Goal: Task Accomplishment & Management: Use online tool/utility

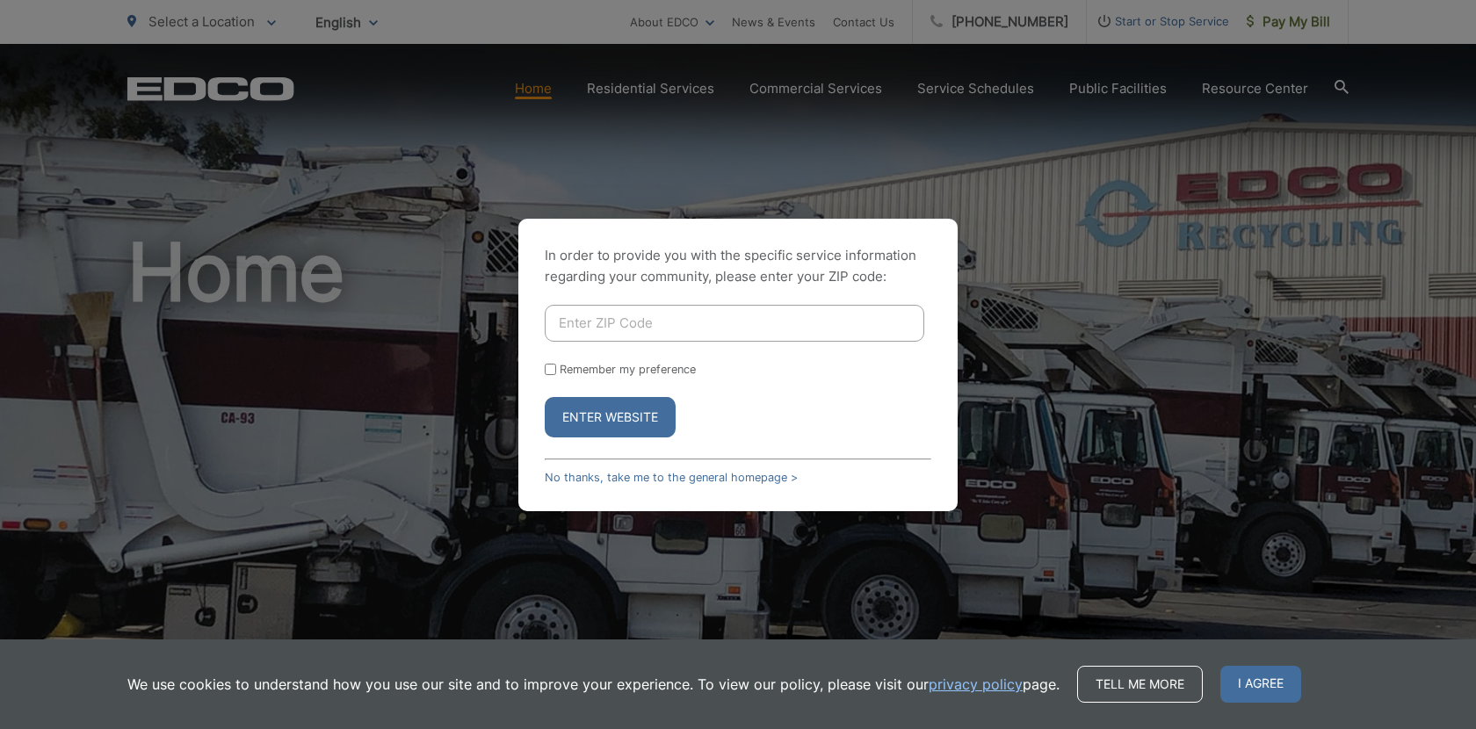
click at [656, 330] on input "Enter ZIP Code" at bounding box center [735, 323] width 380 height 37
type input "92078"
click at [639, 423] on button "Enter Website" at bounding box center [610, 417] width 131 height 40
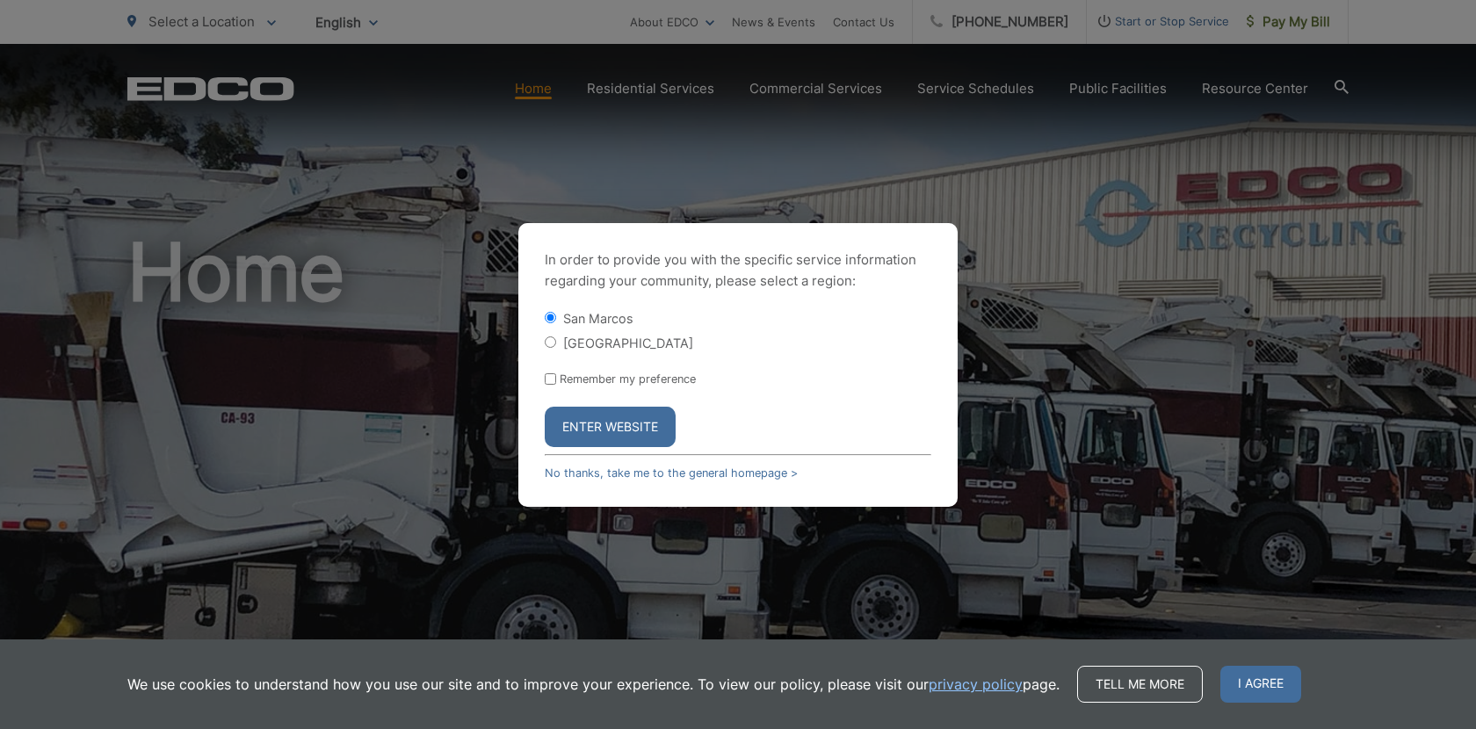
click at [603, 427] on button "Enter Website" at bounding box center [610, 427] width 131 height 40
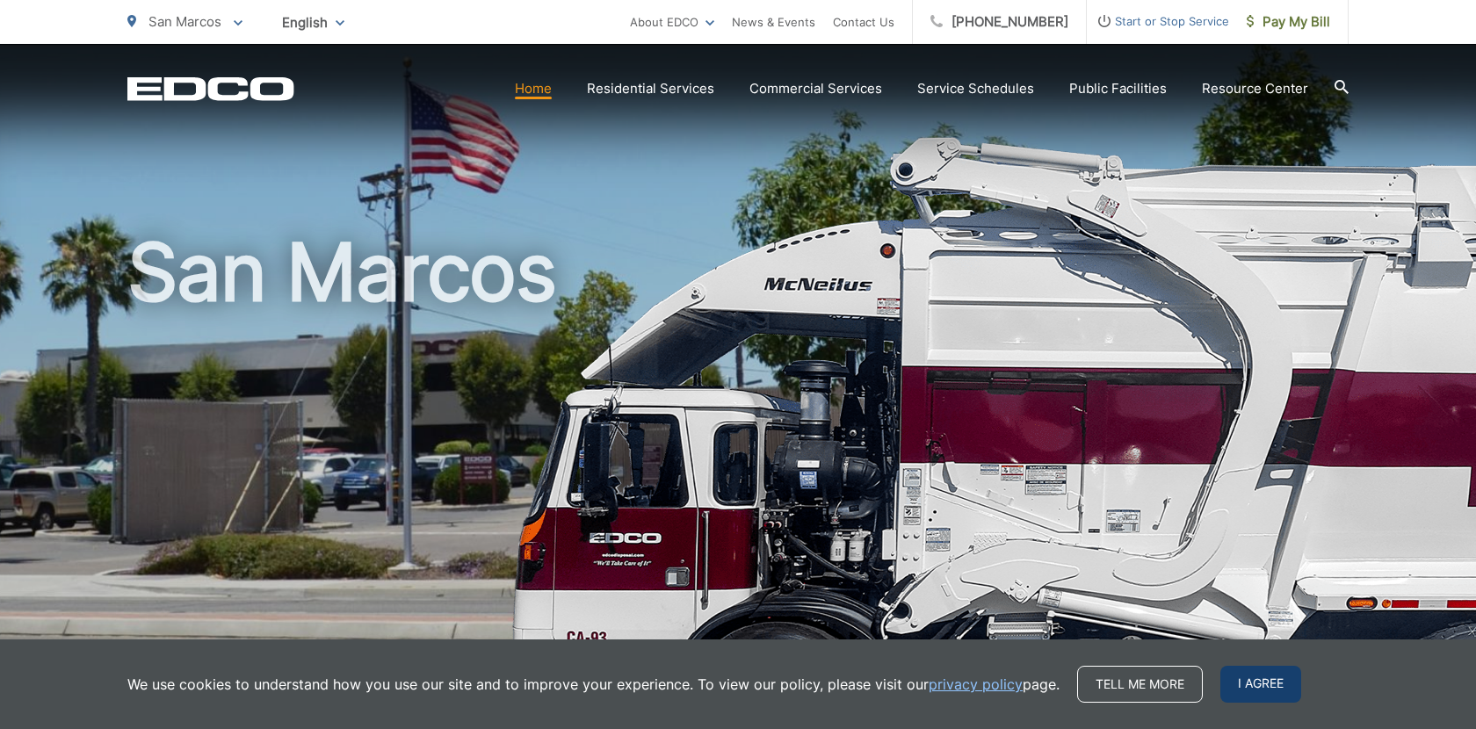
click at [1256, 679] on span "I agree" at bounding box center [1260, 684] width 81 height 37
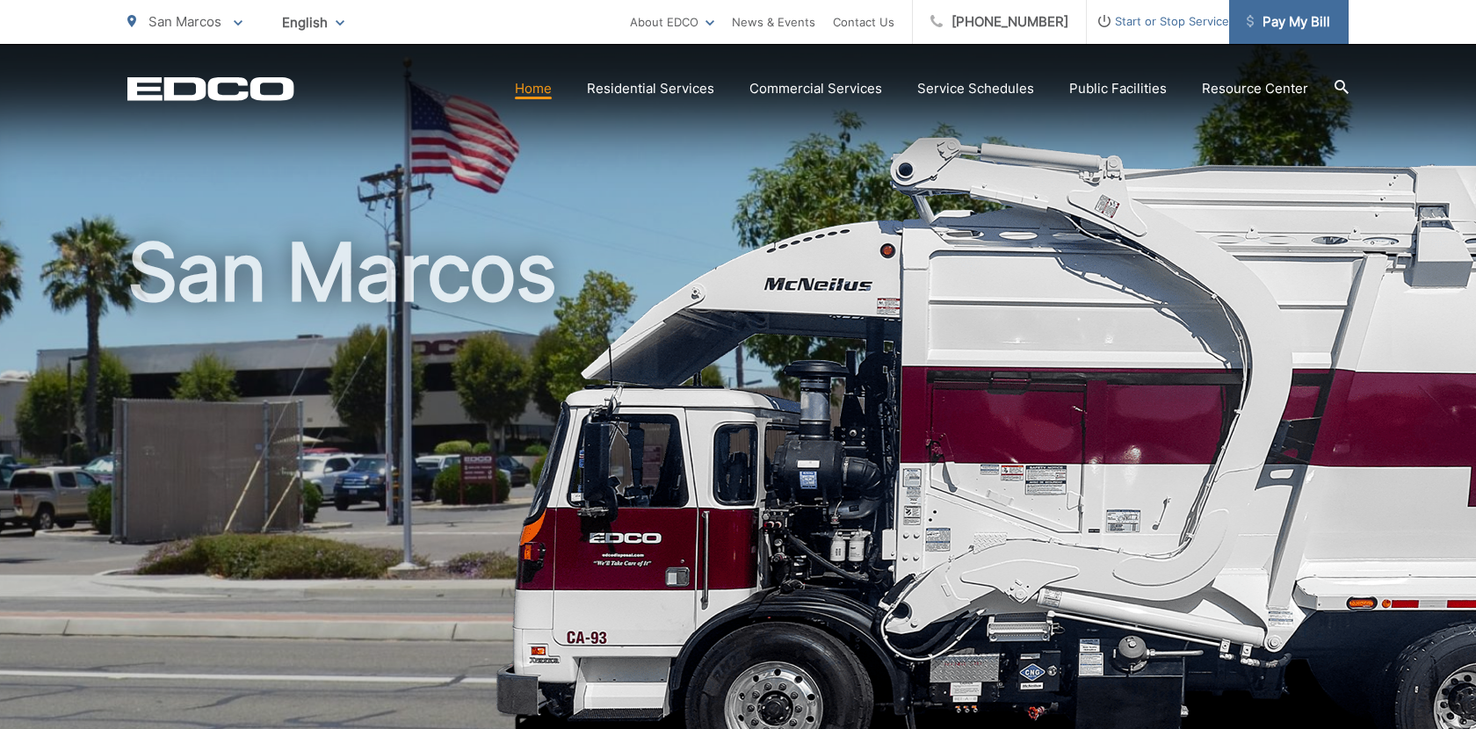
click at [1320, 25] on span "Pay My Bill" at bounding box center [1288, 21] width 83 height 21
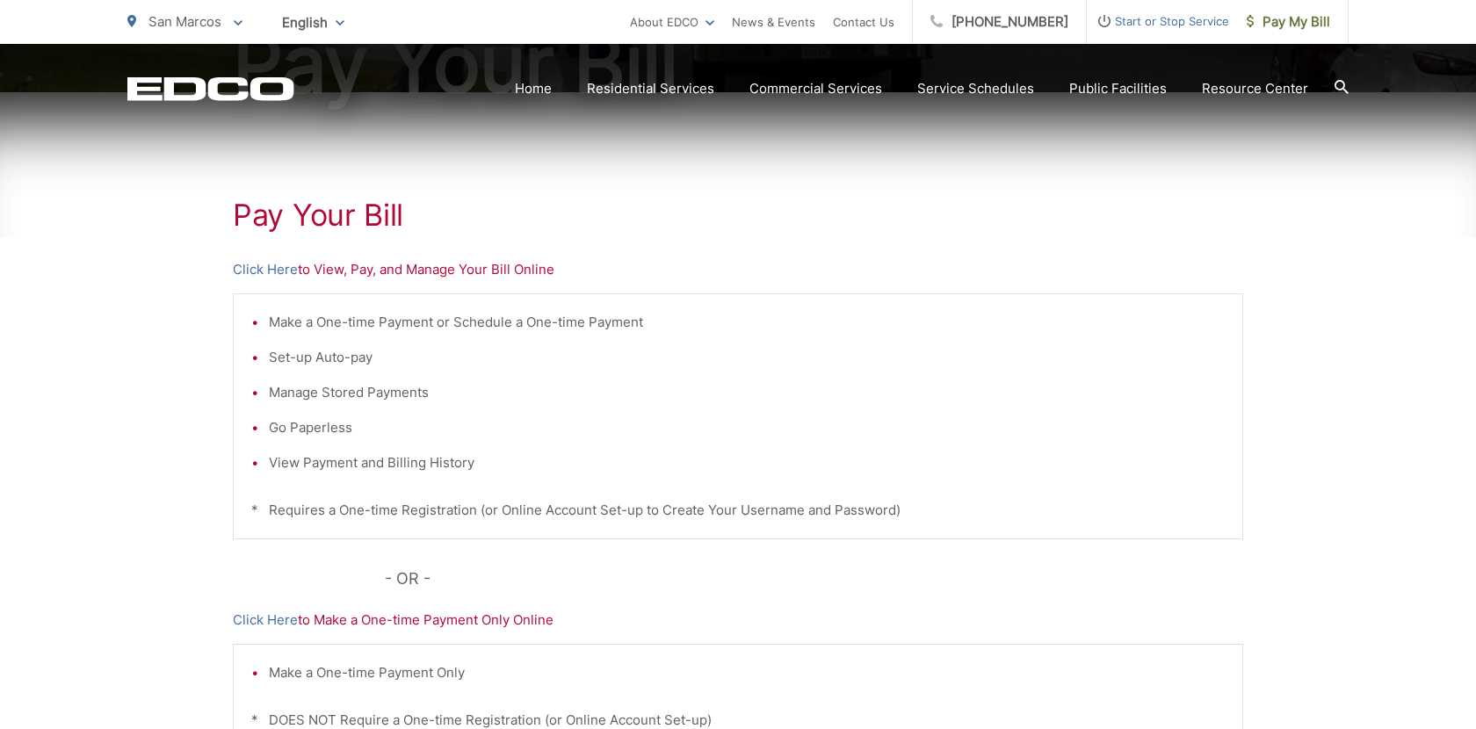
scroll to position [264, 0]
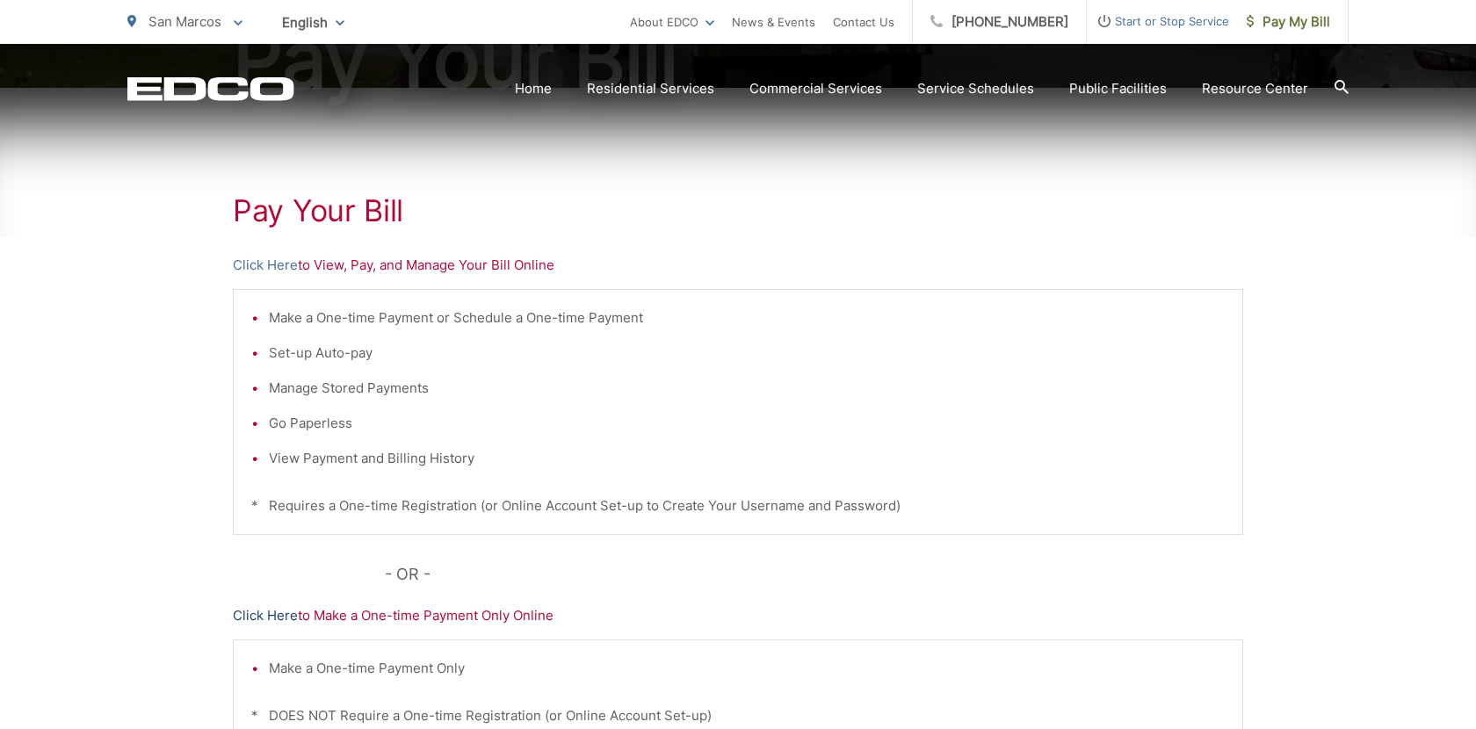
click at [262, 618] on link "Click Here" at bounding box center [265, 615] width 65 height 21
